Goal: Check status: Check status

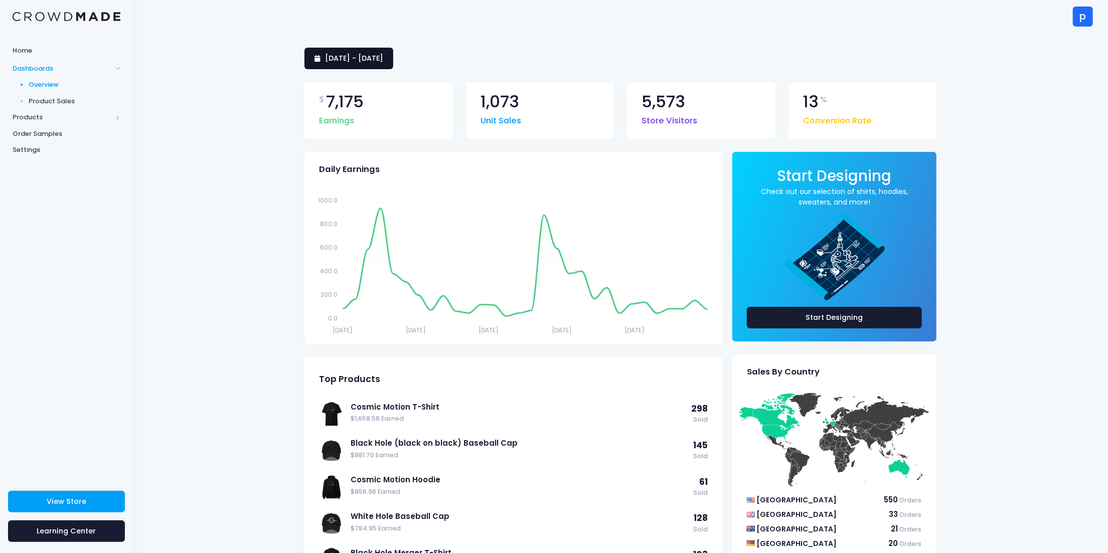
click at [383, 56] on span "15 July 2025 - 13 August 2025" at bounding box center [354, 58] width 58 height 10
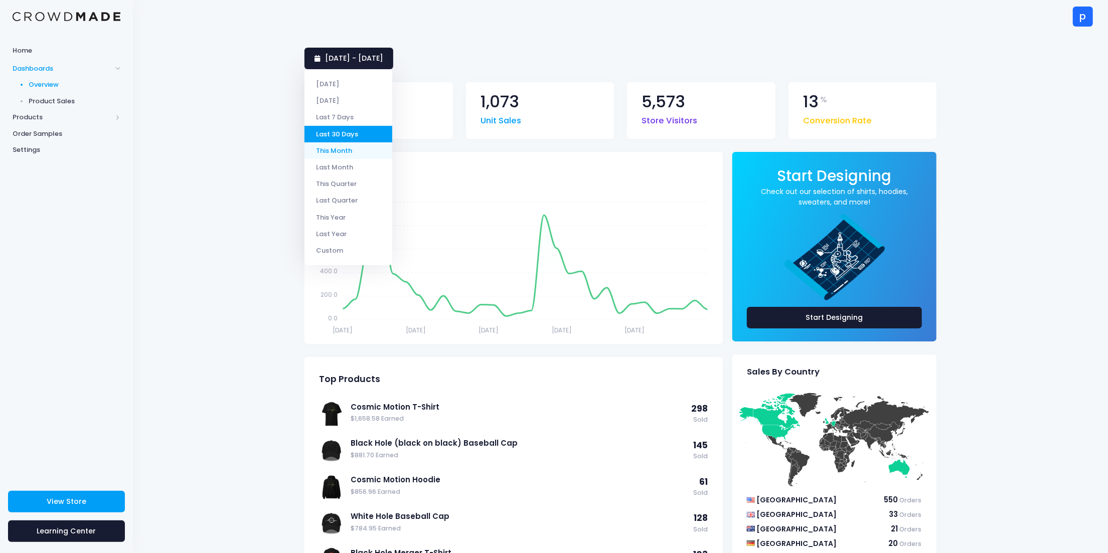
click at [358, 148] on li "This Month" at bounding box center [348, 150] width 88 height 17
